Goal: Obtain resource: Download file/media

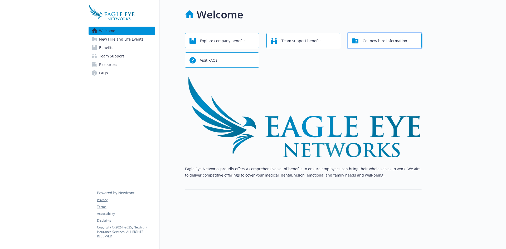
click at [377, 38] on span "Get new hire information" at bounding box center [384, 41] width 45 height 10
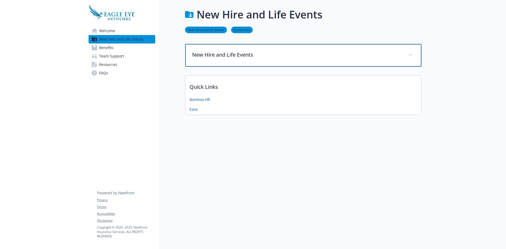
click at [233, 52] on p "New Hire and Life Events" at bounding box center [297, 55] width 210 height 8
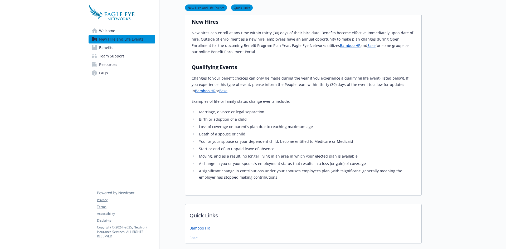
scroll to position [89, 0]
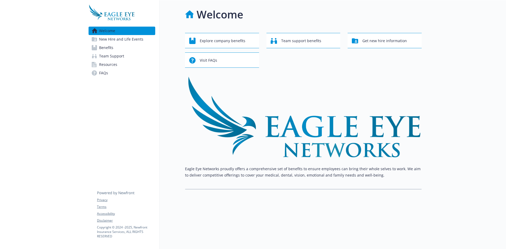
click at [104, 47] on span "Benefits" at bounding box center [106, 47] width 14 height 8
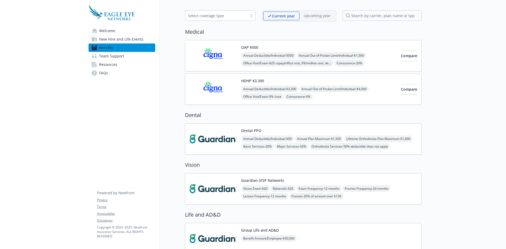
scroll to position [26, 0]
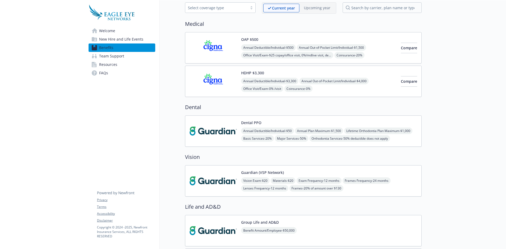
click at [384, 132] on div "Annual Deductible/Individual - $50 Annual Plan Maximum - $1,500 Lifetime Orthod…" at bounding box center [329, 134] width 176 height 14
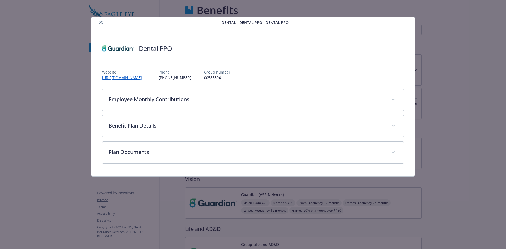
scroll to position [26, 0]
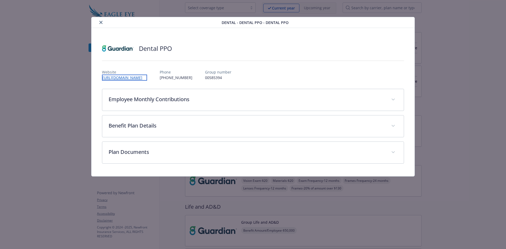
click at [147, 77] on link "[URL][DOMAIN_NAME]" at bounding box center [124, 78] width 45 height 6
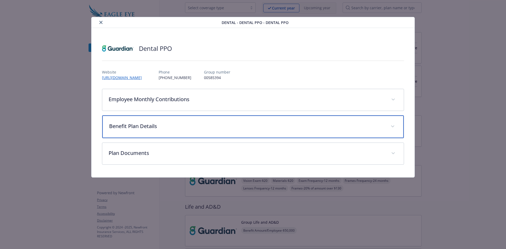
drag, startPoint x: 125, startPoint y: 126, endPoint x: 135, endPoint y: 127, distance: 9.5
click at [125, 127] on p "Benefit Plan Details" at bounding box center [246, 126] width 275 height 8
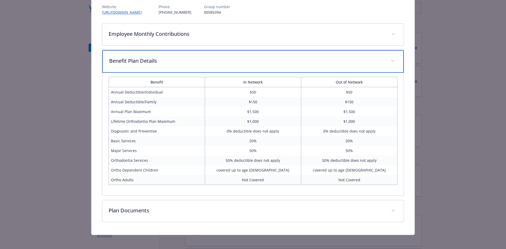
scroll to position [68, 0]
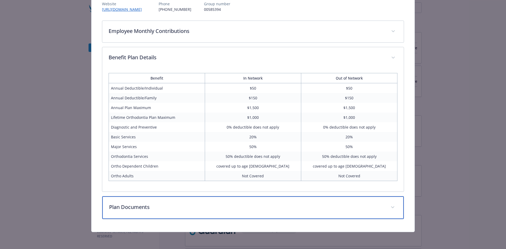
drag, startPoint x: 125, startPoint y: 205, endPoint x: 166, endPoint y: 198, distance: 42.2
click at [125, 205] on p "Plan Documents" at bounding box center [246, 207] width 275 height 8
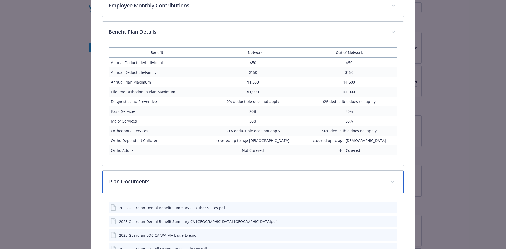
scroll to position [140, 0]
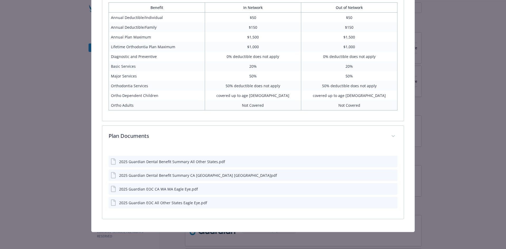
click at [112, 162] on icon "details for plan Dental - Dental PPO - Dental PPO" at bounding box center [114, 161] width 6 height 6
click at [381, 174] on icon "download file" at bounding box center [383, 175] width 4 height 4
